Goal: Navigation & Orientation: Find specific page/section

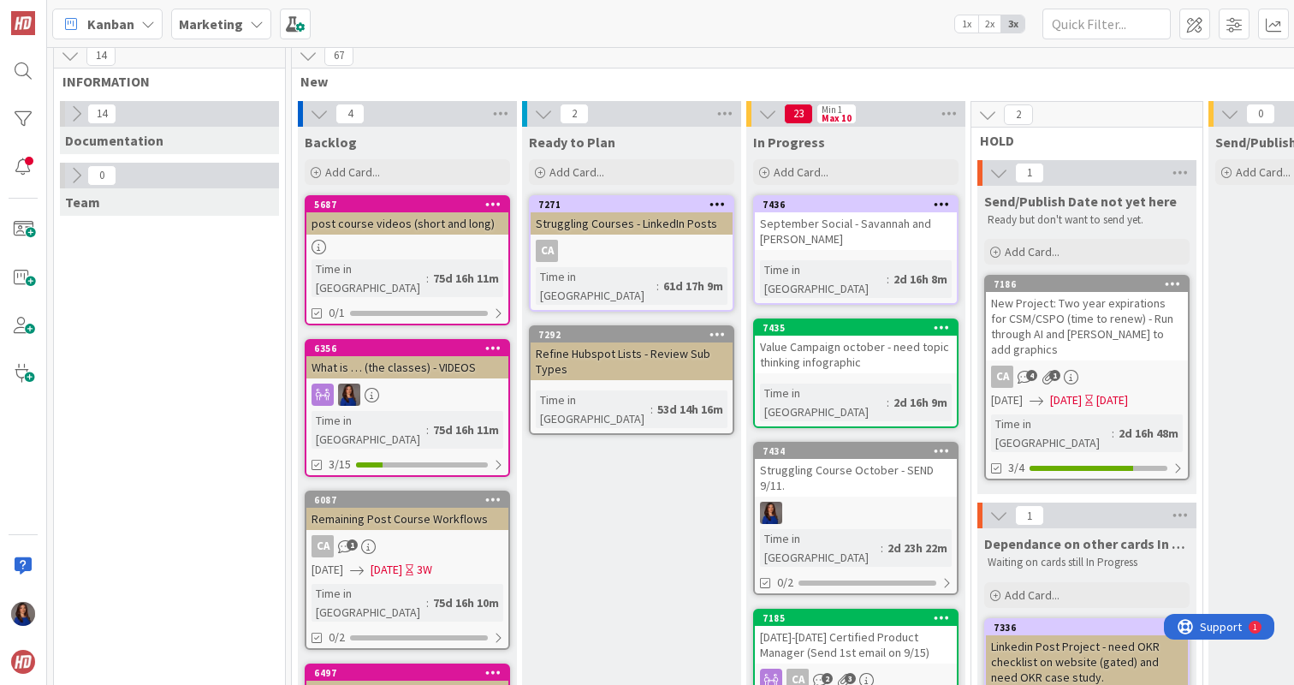
click at [846, 459] on div "Struggling Course October - SEND 9/11." at bounding box center [856, 478] width 202 height 38
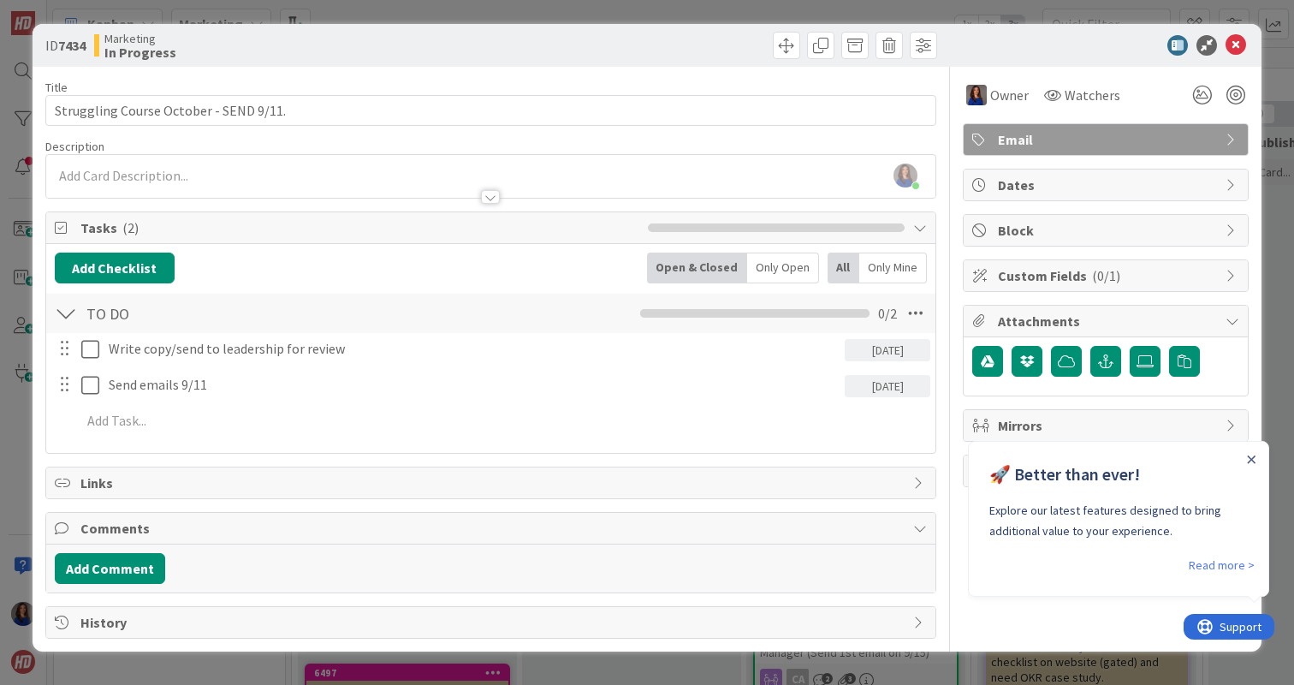
click at [942, 9] on div "ID 7434 Marketing In Progress Title 38 / 128 Struggling Course October - SEND 9…" at bounding box center [647, 342] width 1294 height 685
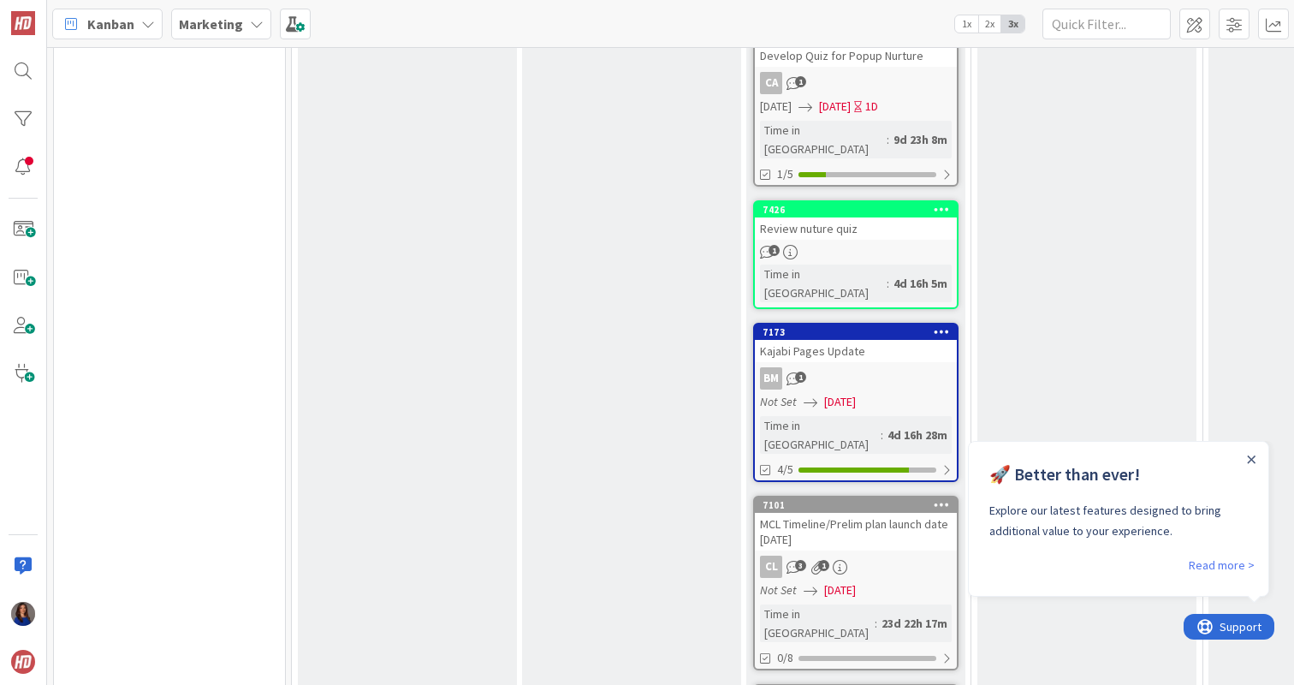
scroll to position [930, 0]
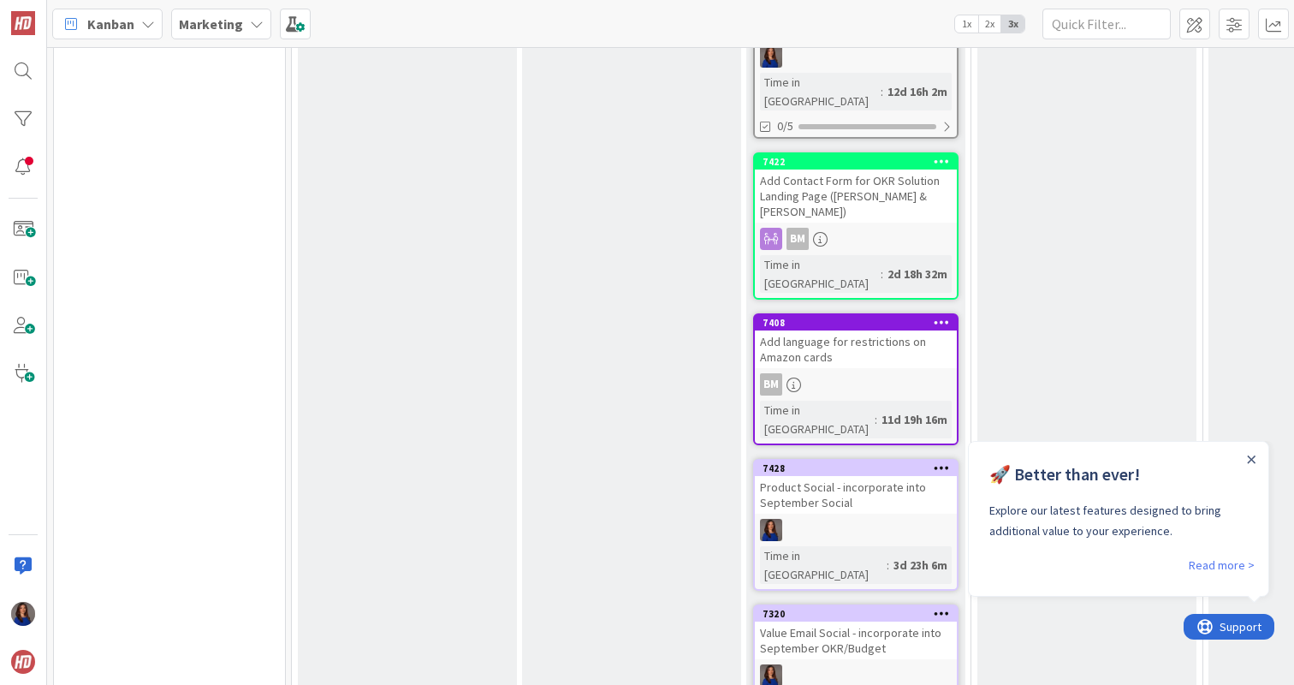
scroll to position [1887, 0]
click at [896, 622] on div "Value Email Social - incorporate into September OKR/Budget" at bounding box center [856, 641] width 202 height 38
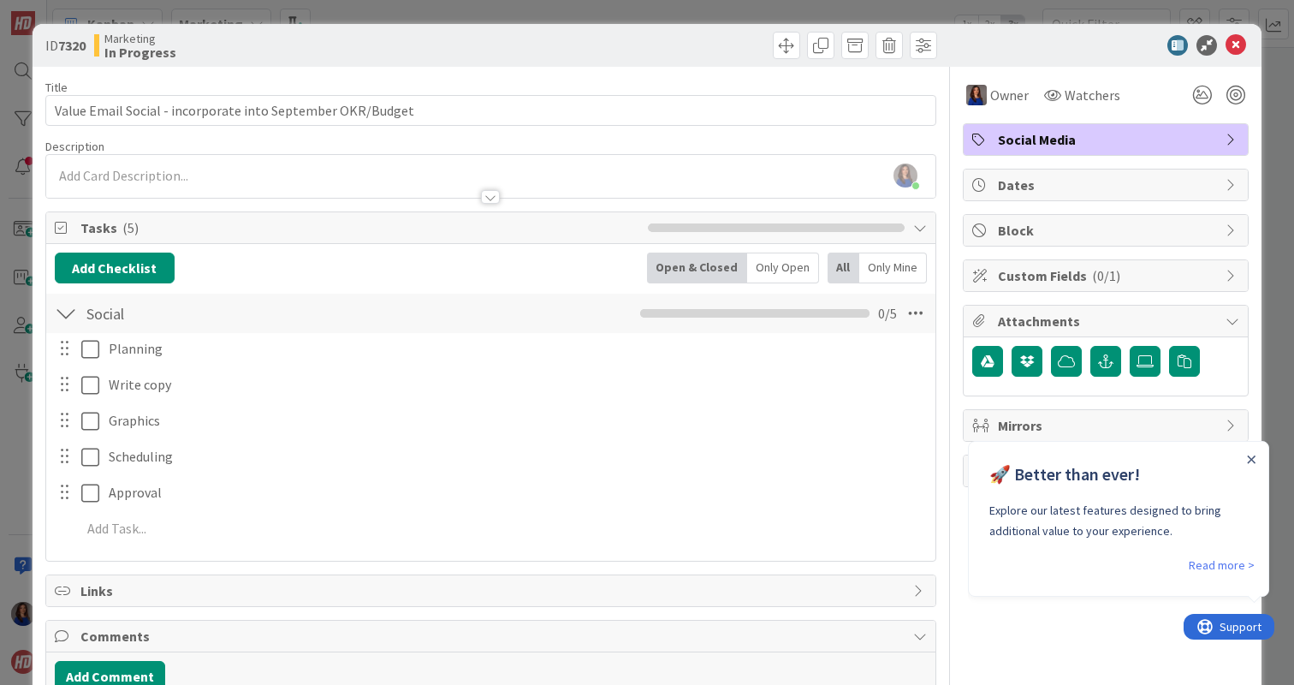
click at [746, 9] on div "ID 7320 Marketing In Progress Title 58 / 128 Value Email Social - incorporate i…" at bounding box center [647, 342] width 1294 height 685
